Goal: Task Accomplishment & Management: Manage account settings

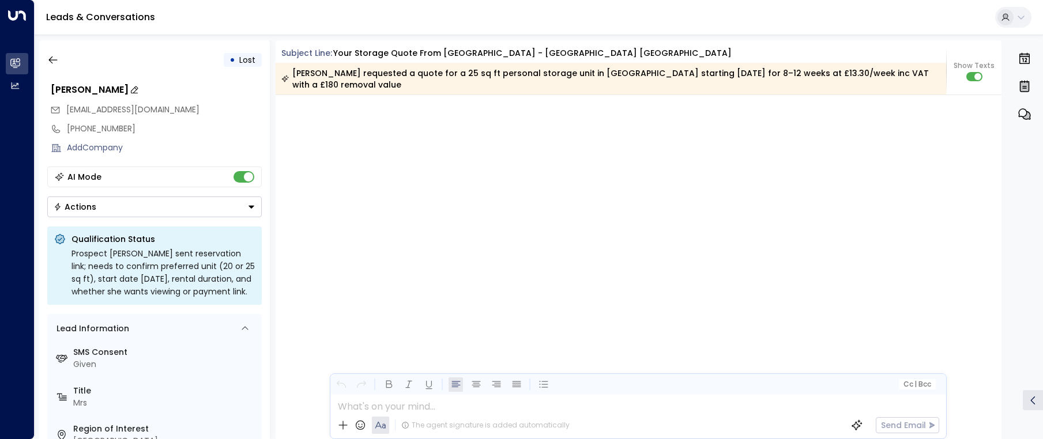
scroll to position [2689, 0]
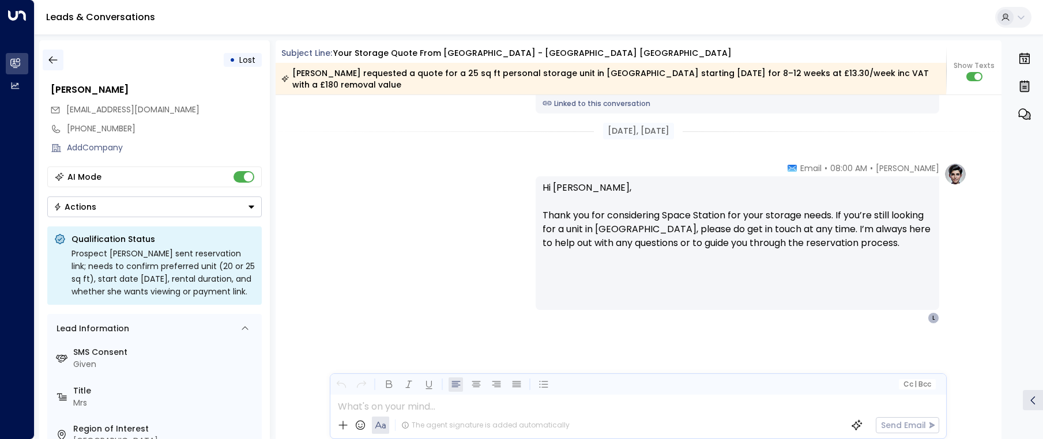
click at [54, 61] on icon "button" at bounding box center [53, 60] width 12 height 12
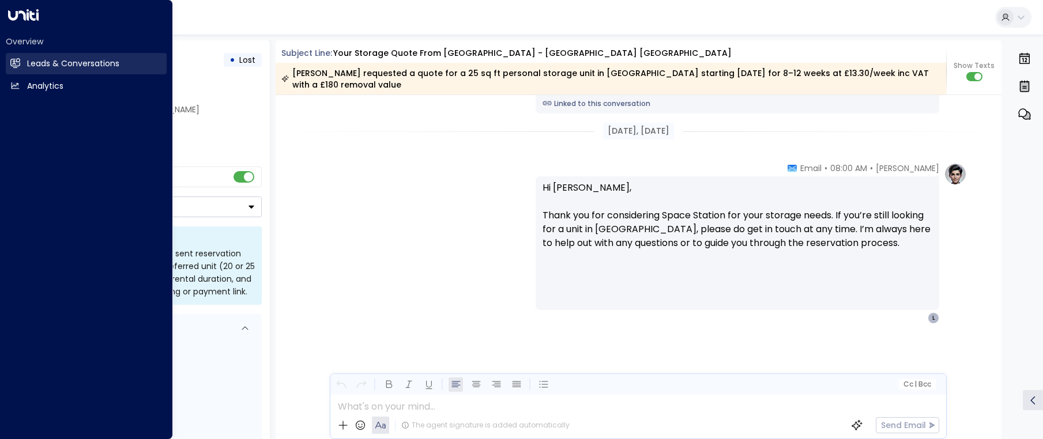
click at [14, 62] on icon at bounding box center [16, 63] width 7 height 10
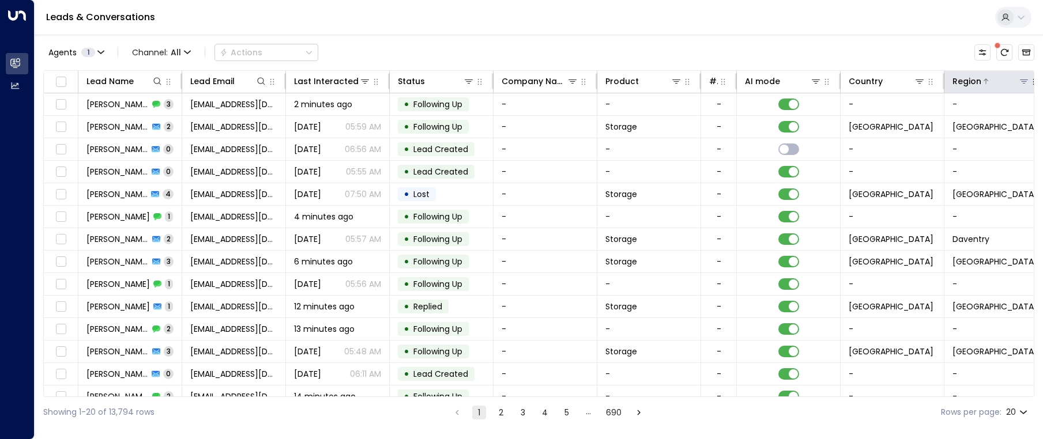
click at [1026, 82] on icon at bounding box center [1023, 81] width 9 height 9
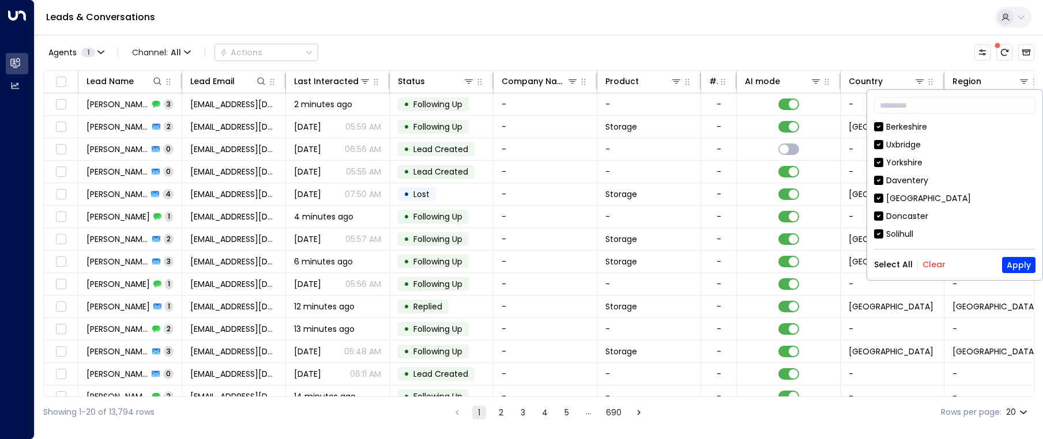
click at [937, 268] on button "Clear" at bounding box center [934, 264] width 23 height 9
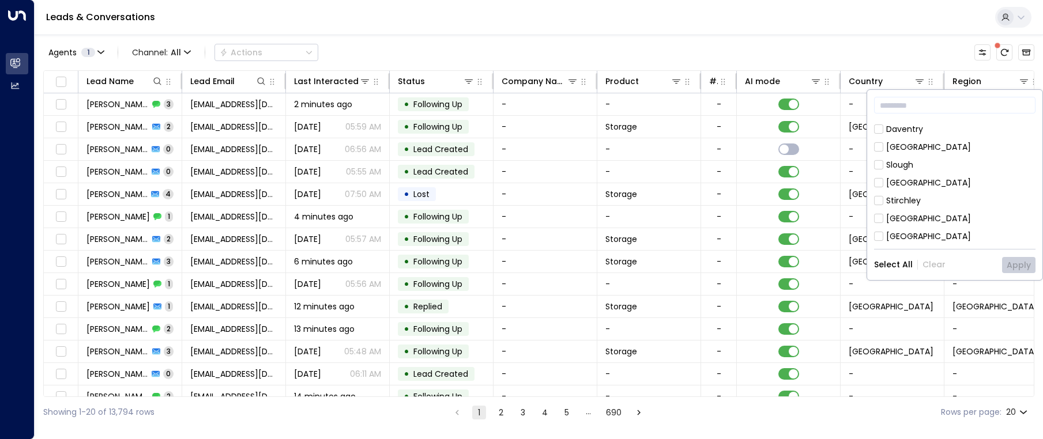
scroll to position [177, 0]
click at [879, 240] on rect at bounding box center [878, 235] width 9 height 9
click at [1007, 264] on button "Apply" at bounding box center [1018, 265] width 33 height 16
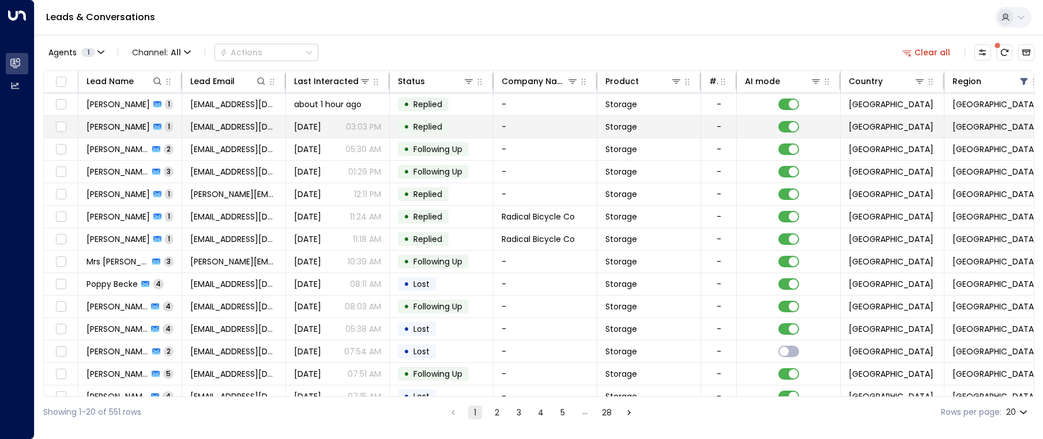
click at [121, 122] on span "[PERSON_NAME]" at bounding box center [117, 127] width 63 height 12
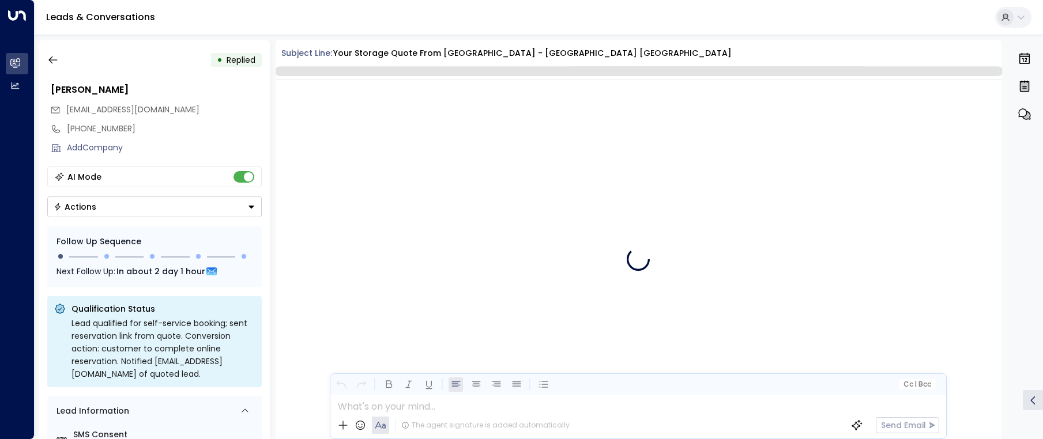
scroll to position [528, 0]
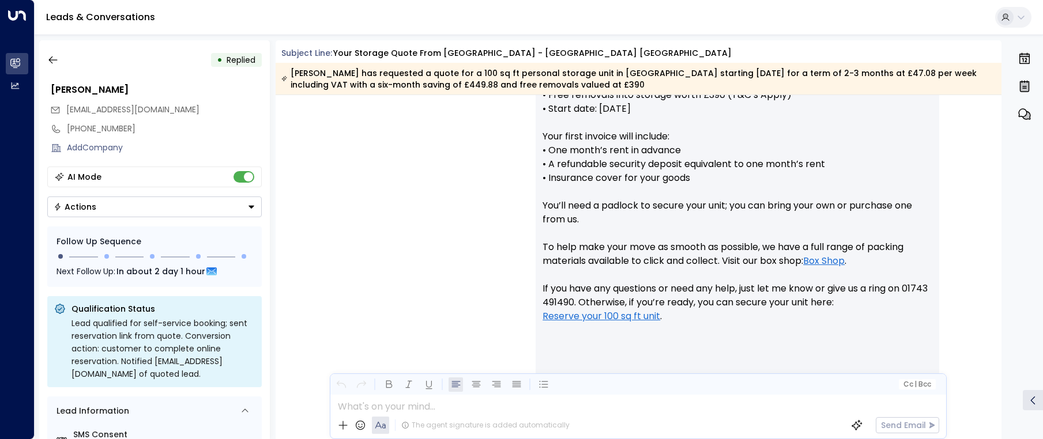
click at [254, 205] on icon "Button group with a nested menu" at bounding box center [251, 207] width 8 height 8
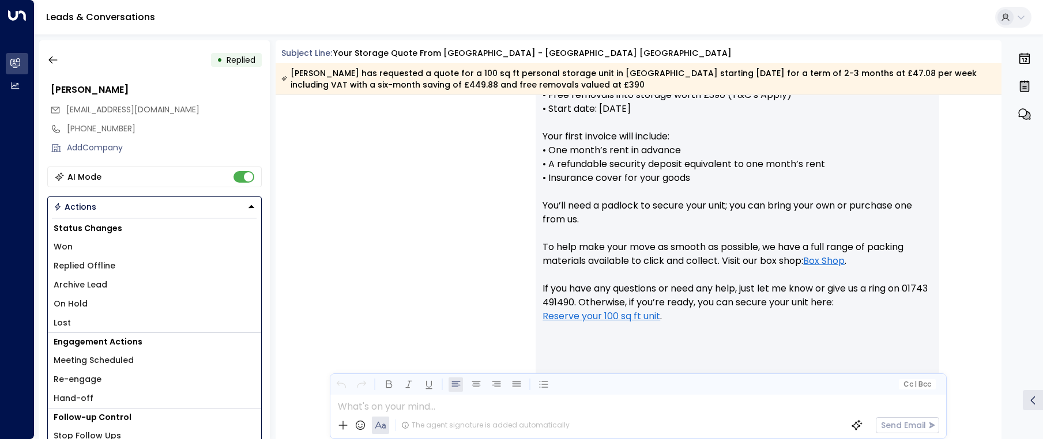
click at [82, 249] on li "Won" at bounding box center [154, 247] width 213 height 19
